Goal: Information Seeking & Learning: Learn about a topic

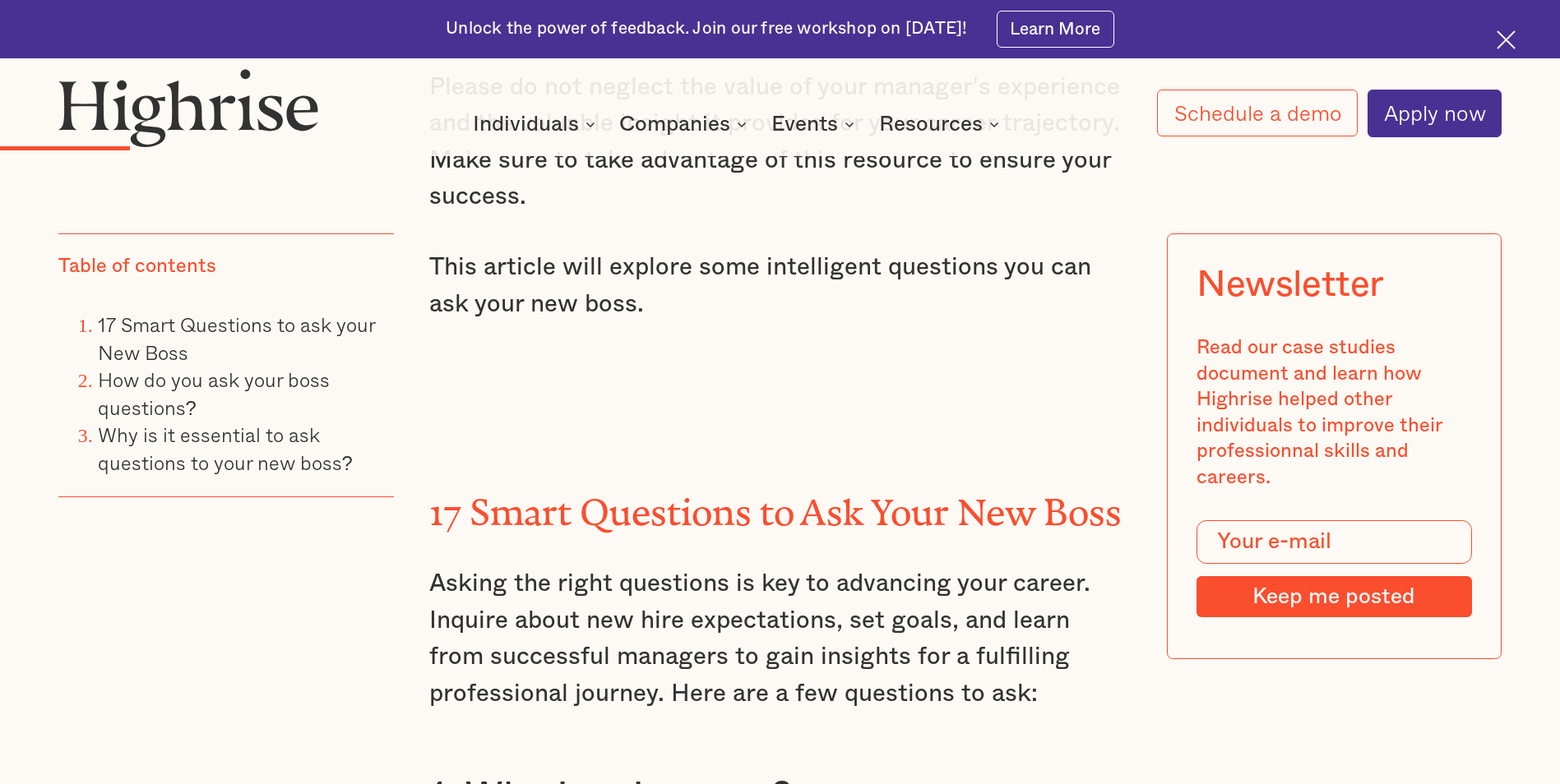
scroll to position [2466, 0]
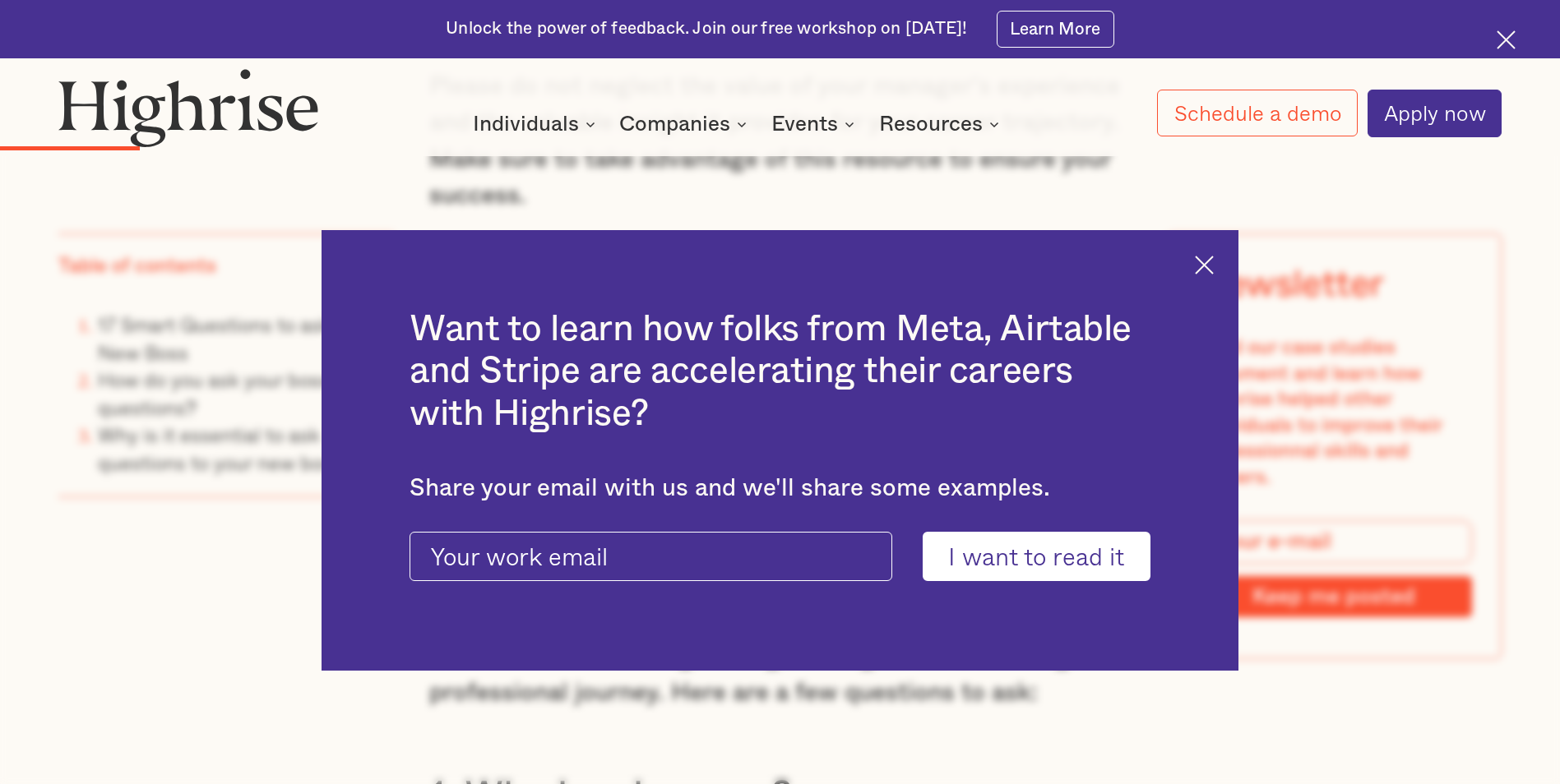
click at [1214, 256] on img at bounding box center [1204, 265] width 19 height 19
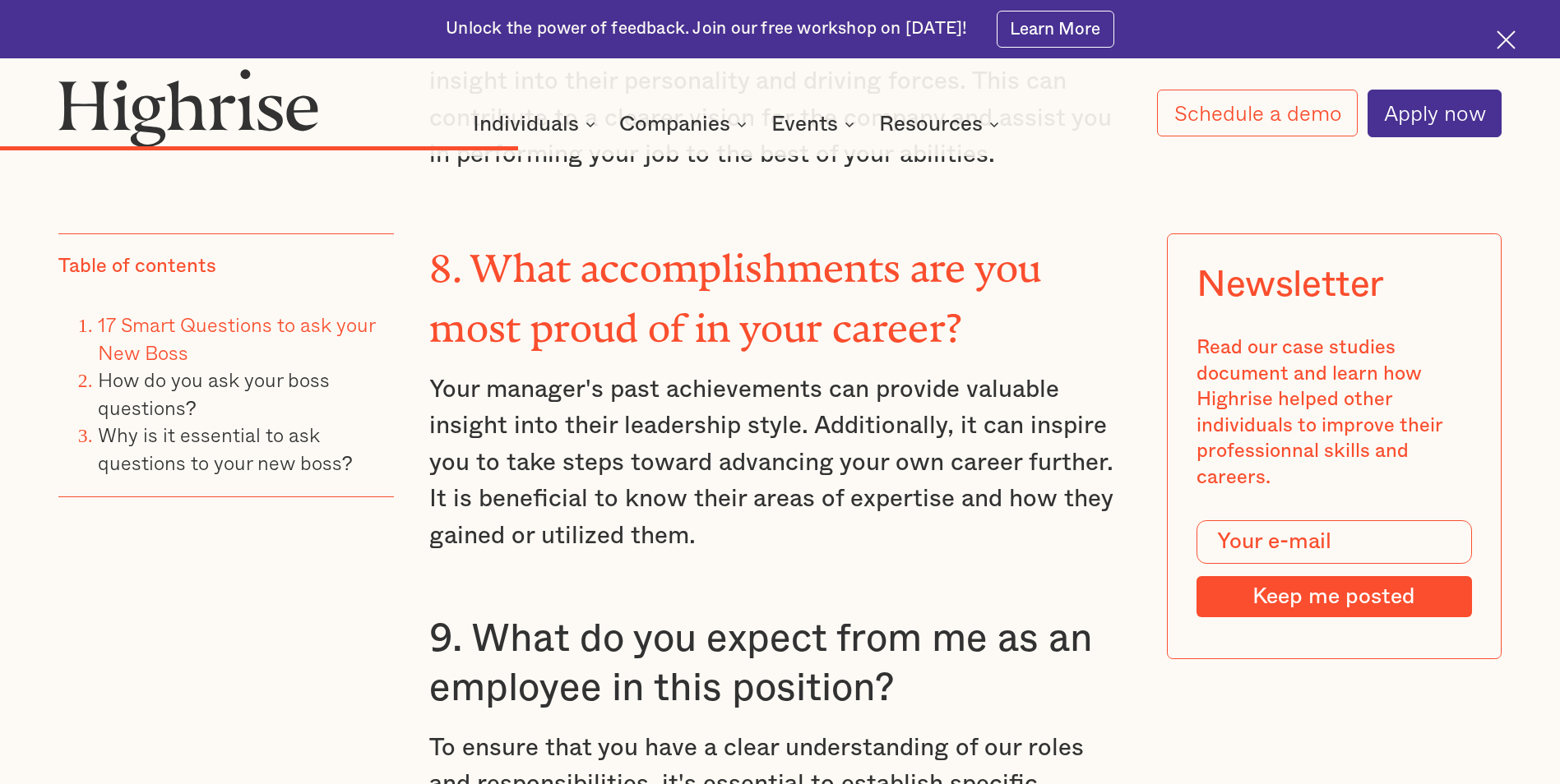
scroll to position [6246, 0]
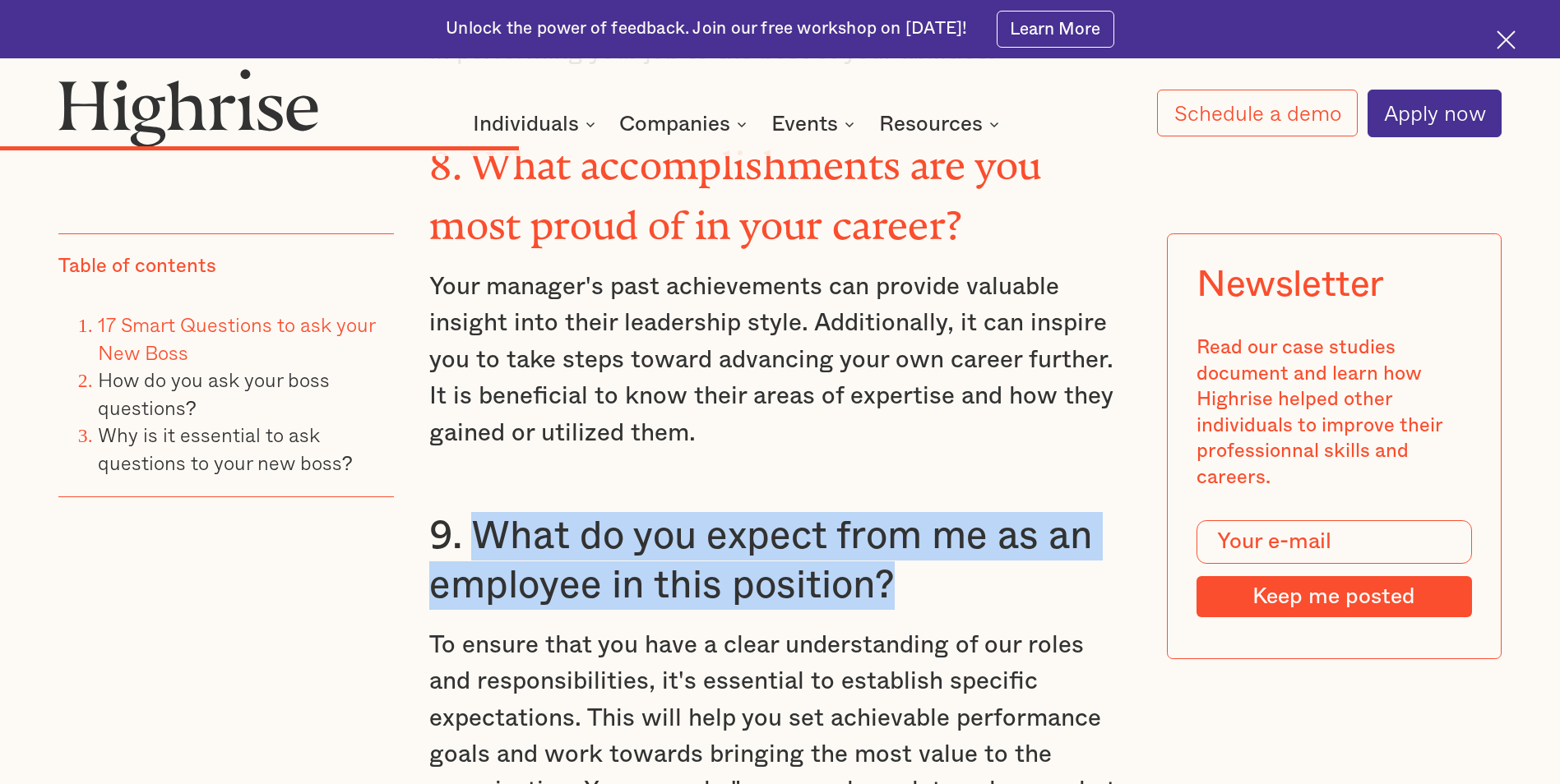
drag, startPoint x: 898, startPoint y: 461, endPoint x: 483, endPoint y: 424, distance: 416.6
click at [483, 512] on h3 "9. What do you expect from me as an employee in this position?" at bounding box center [779, 561] width 700 height 97
drag, startPoint x: 483, startPoint y: 424, endPoint x: 501, endPoint y: 415, distance: 20.1
copy h3 "What do you expect from me as an employee in this position?"
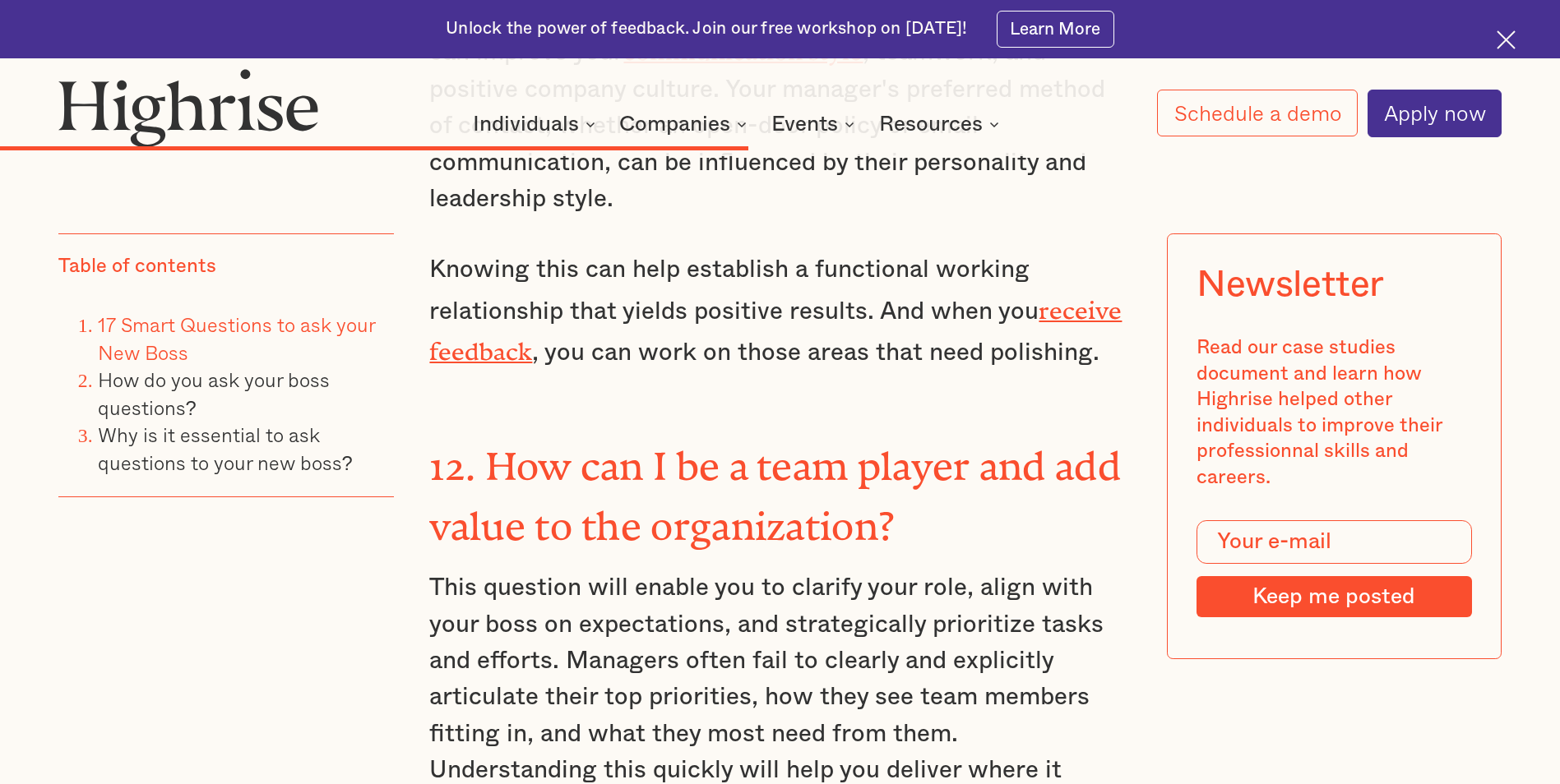
scroll to position [8630, 0]
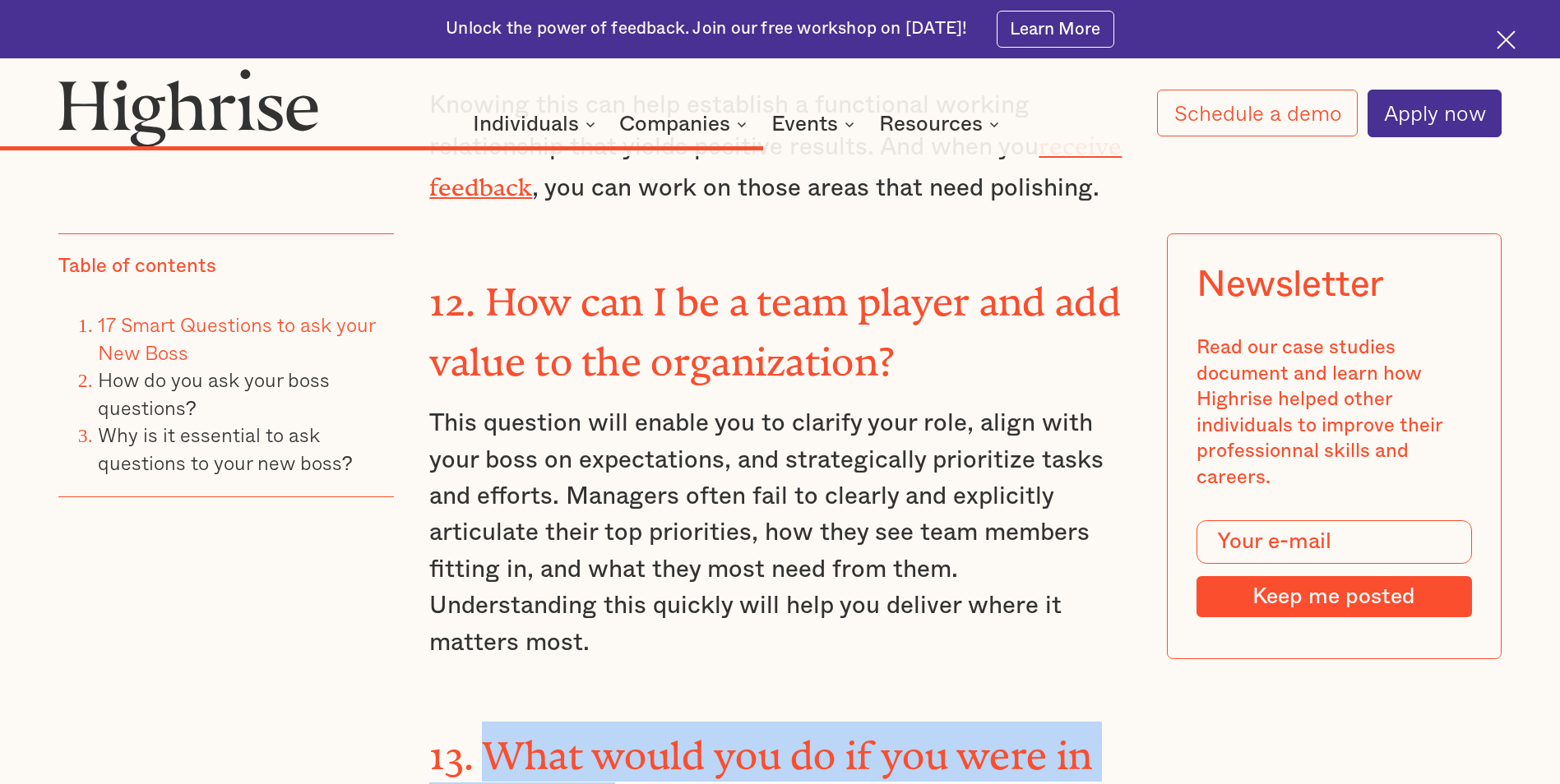
drag, startPoint x: 624, startPoint y: 603, endPoint x: 489, endPoint y: 566, distance: 140.0
click at [489, 722] on h3 "13. What would you do if you were in my shoes?" at bounding box center [779, 781] width 700 height 121
drag, startPoint x: 489, startPoint y: 566, endPoint x: 508, endPoint y: 564, distance: 19.1
copy strong "What would you do if you were in my shoes?"
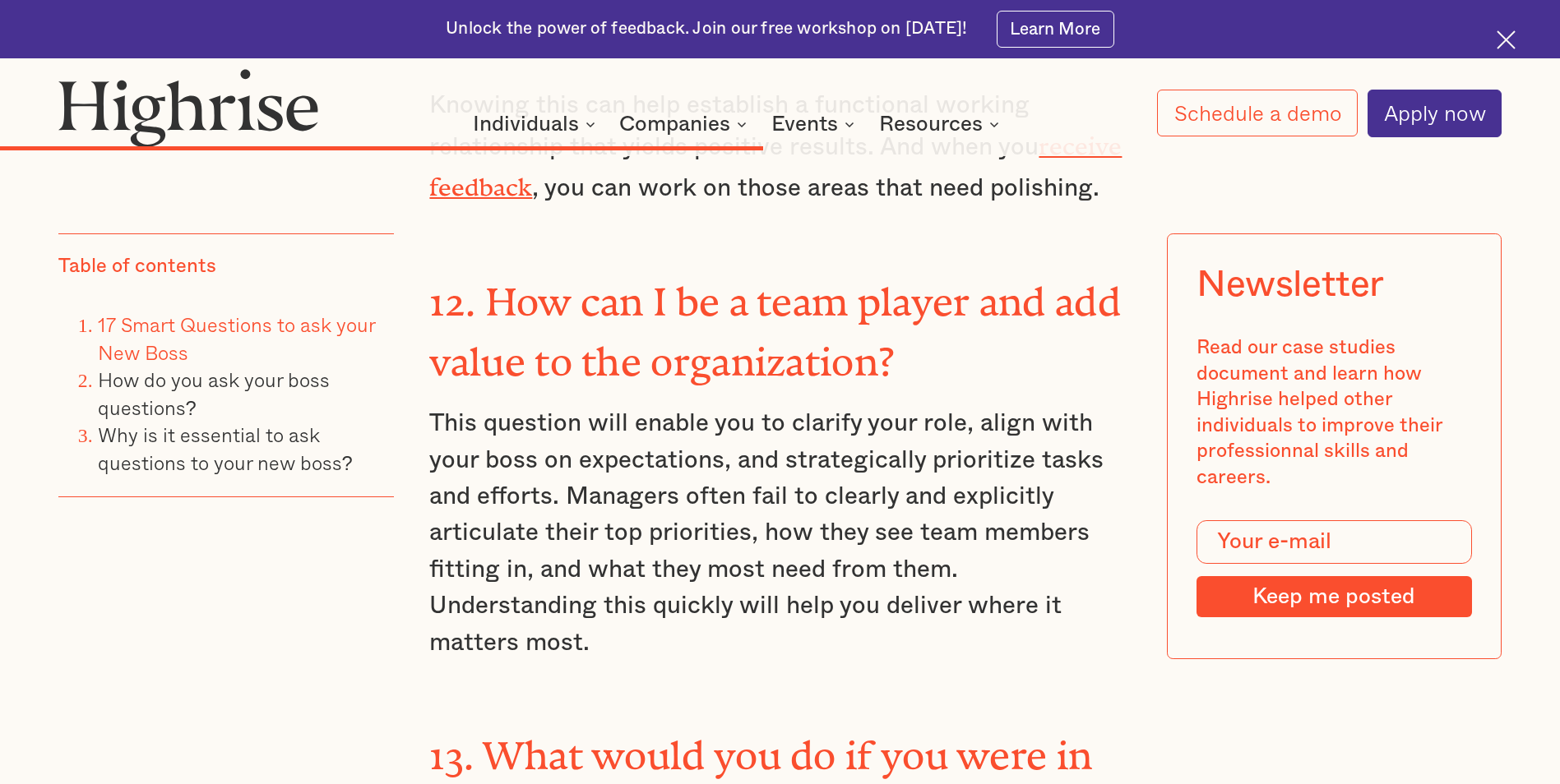
click at [585, 405] on p "This question will enable you to clarify your role, align with your boss on exp…" at bounding box center [779, 533] width 700 height 256
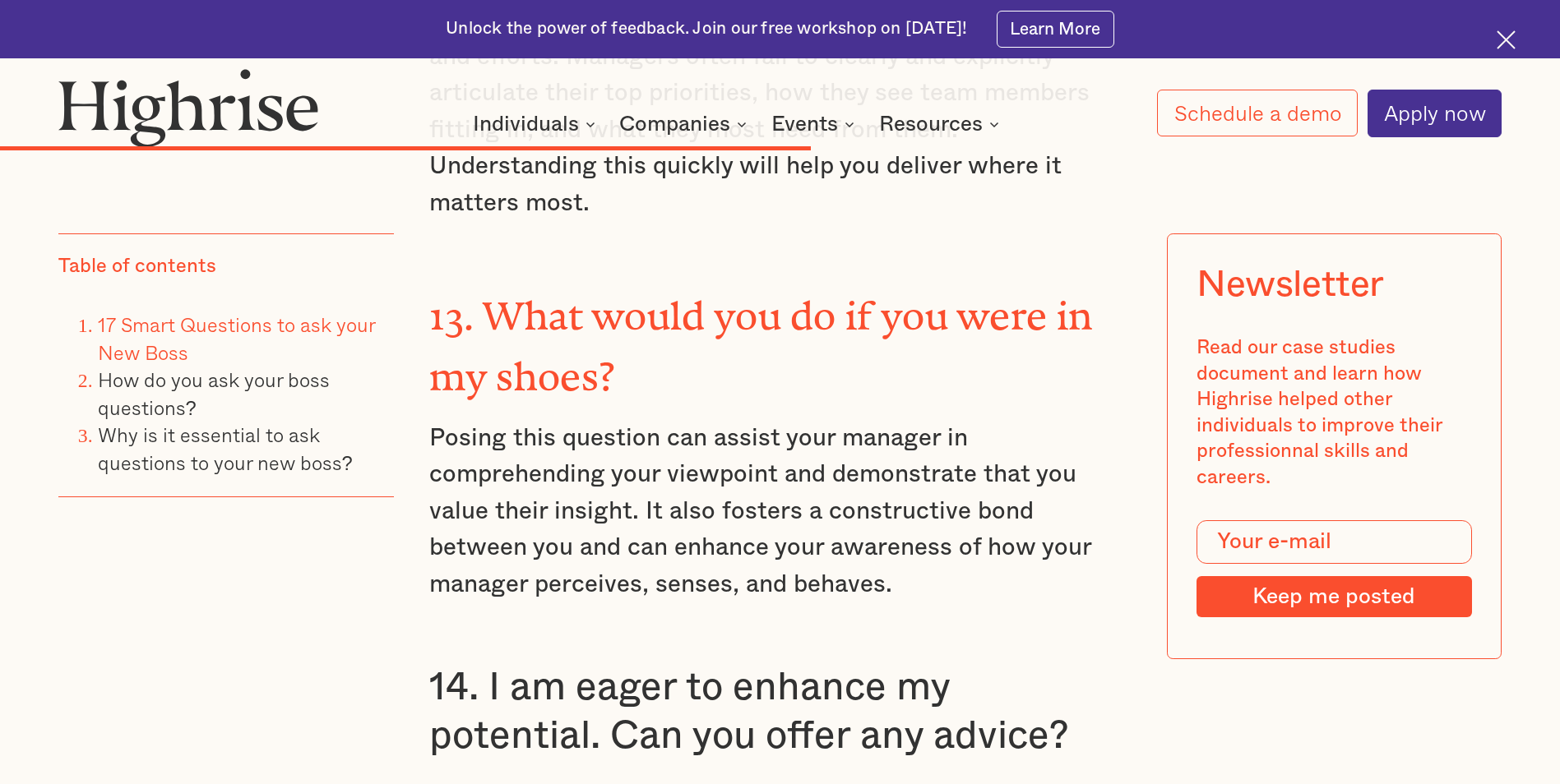
scroll to position [9041, 0]
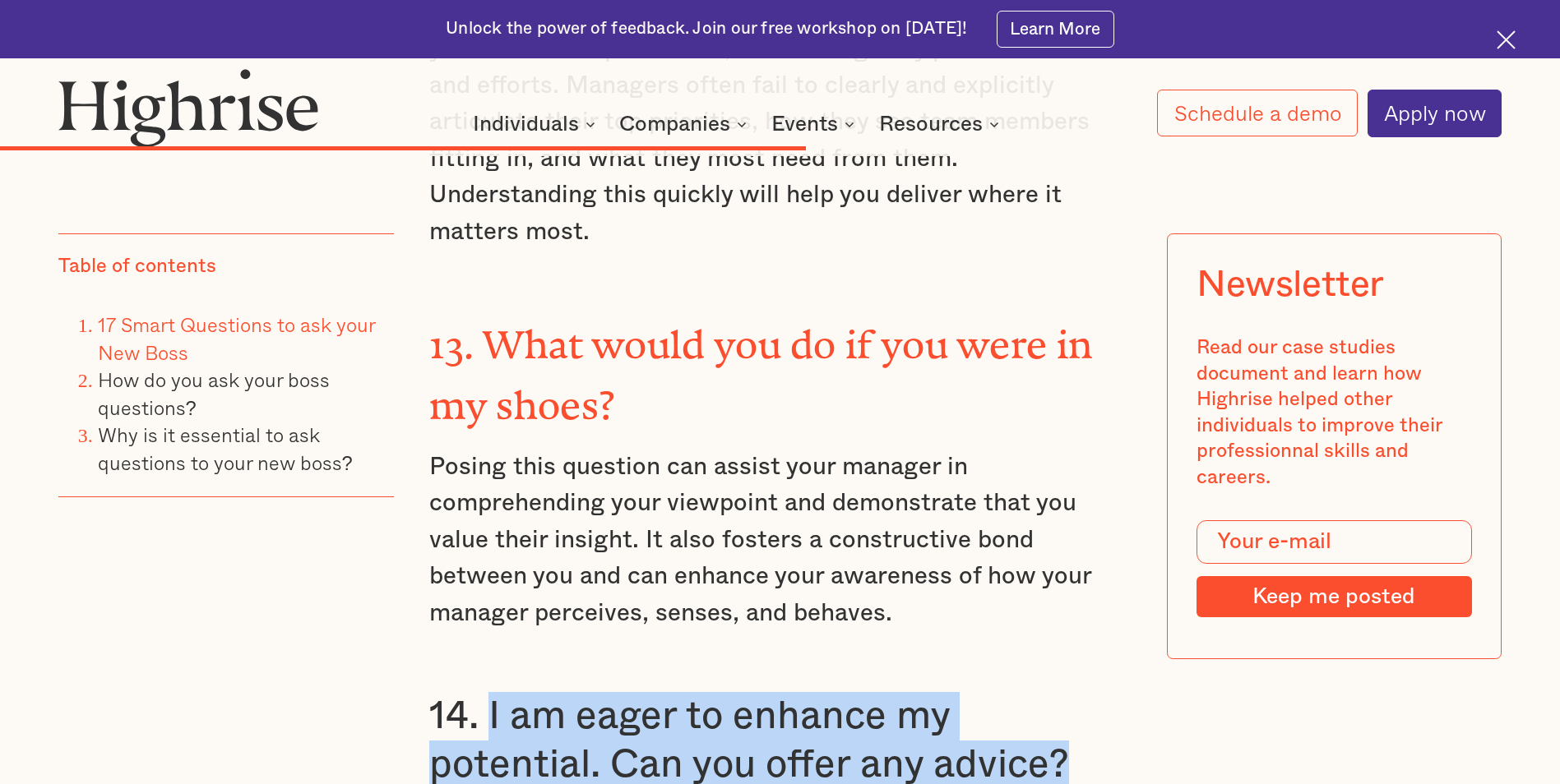
drag, startPoint x: 899, startPoint y: 552, endPoint x: 491, endPoint y: 519, distance: 409.3
click at [491, 692] on h3 "14. I am eager to enhance my potential. Can you offer any advice?" at bounding box center [779, 740] width 700 height 97
drag, startPoint x: 491, startPoint y: 519, endPoint x: 533, endPoint y: 517, distance: 42.0
copy h3 "I am eager to enhance my potential. Can you offer any advice?"
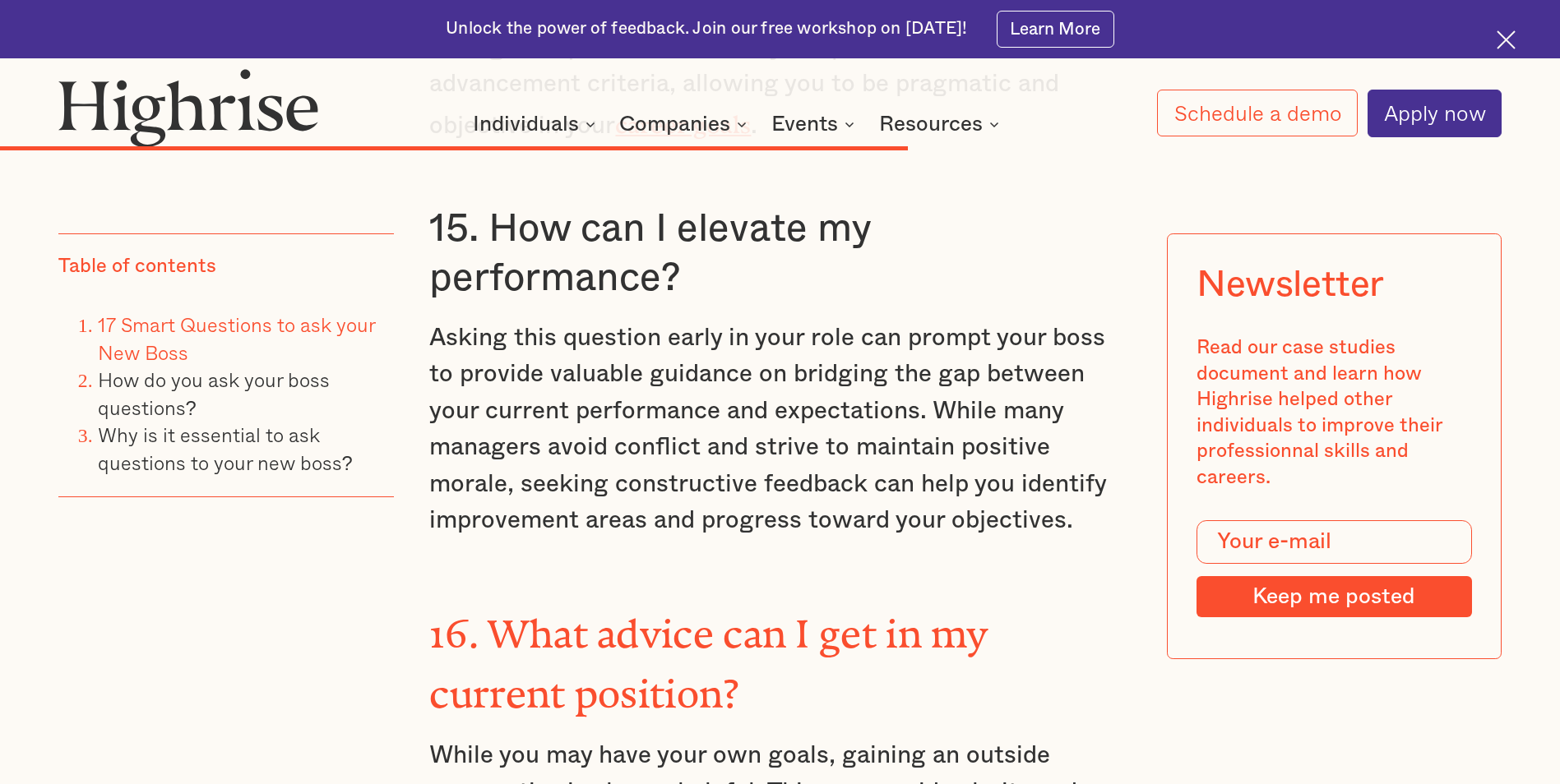
scroll to position [10191, 0]
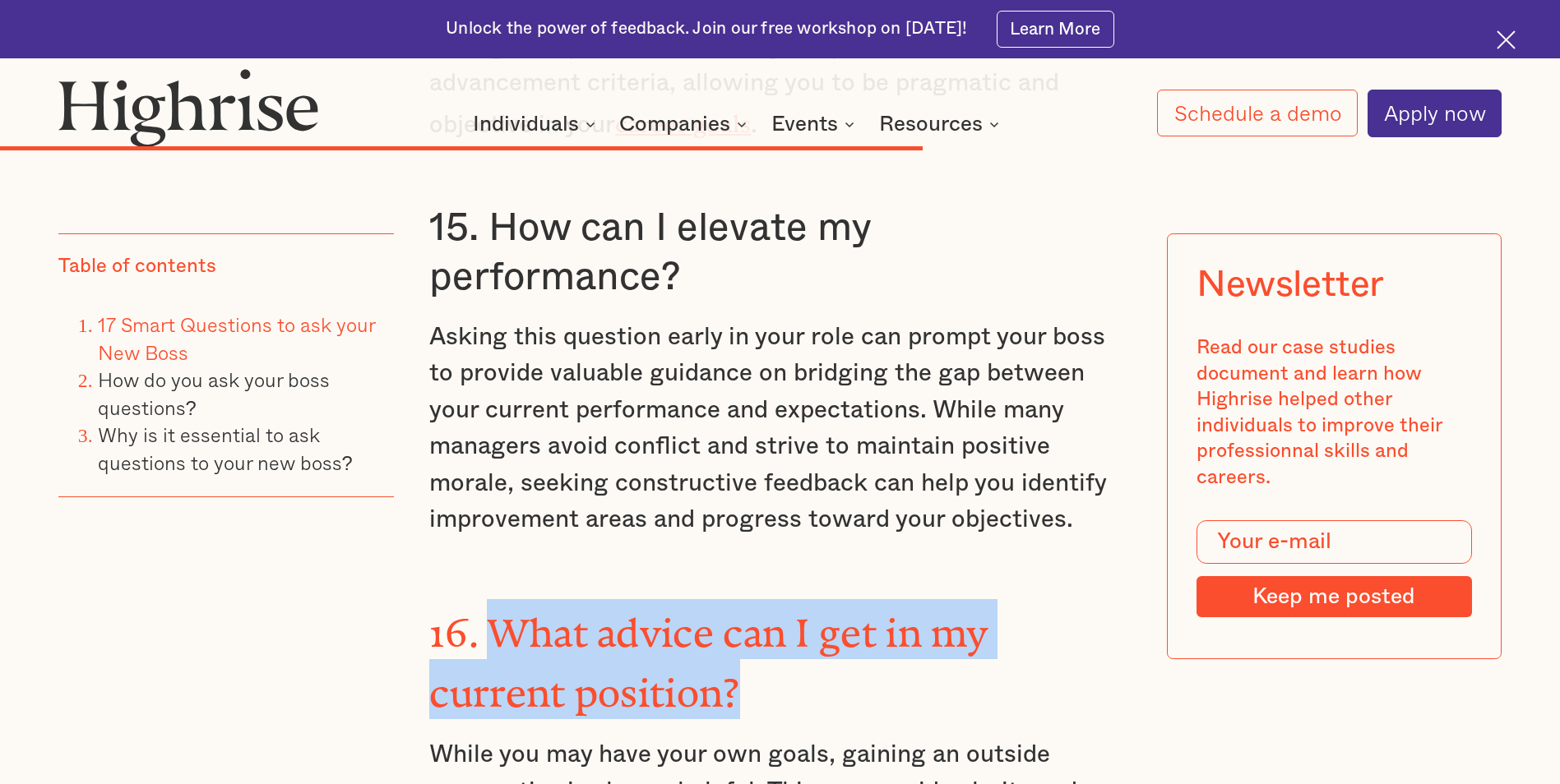
drag, startPoint x: 754, startPoint y: 454, endPoint x: 498, endPoint y: 412, distance: 259.4
click at [498, 599] on h3 "16. What advice can I get in my current position?" at bounding box center [779, 659] width 700 height 121
drag, startPoint x: 498, startPoint y: 412, endPoint x: 533, endPoint y: 419, distance: 35.7
copy strong "What advice can I get in my current position?"
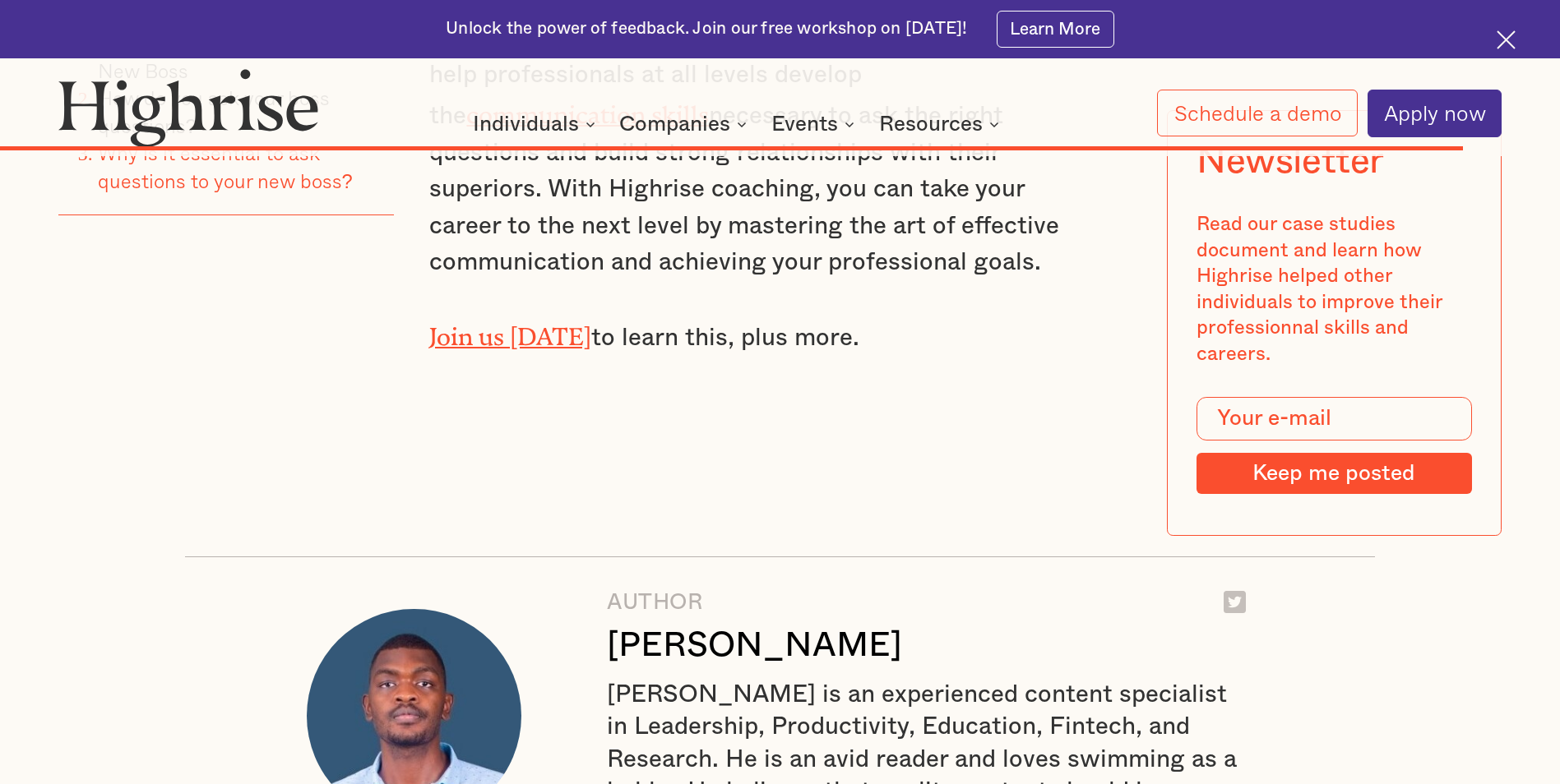
scroll to position [15780, 0]
